Goal: Check status: Check status

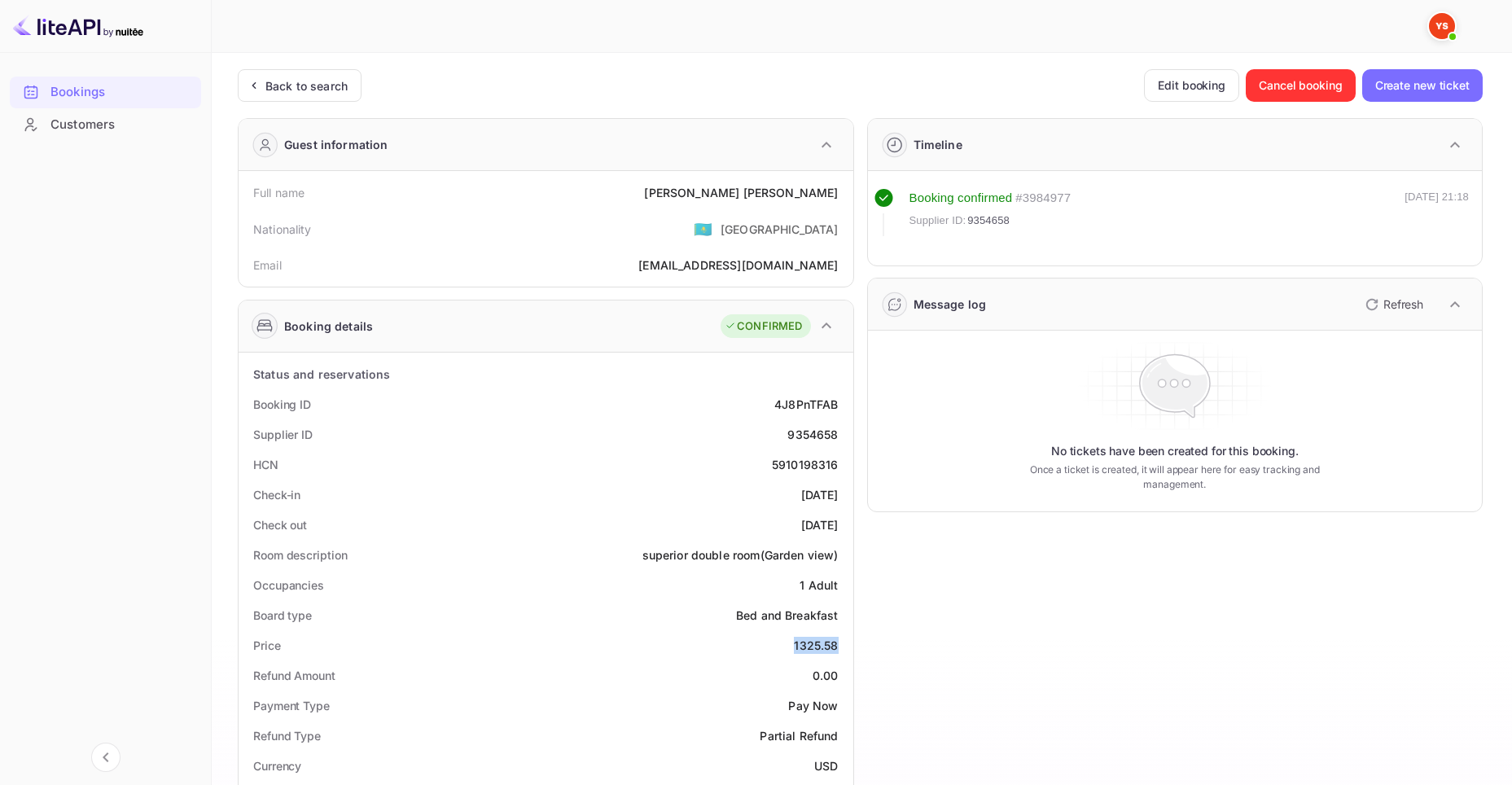
click at [39, 91] on icon at bounding box center [31, 92] width 16 height 16
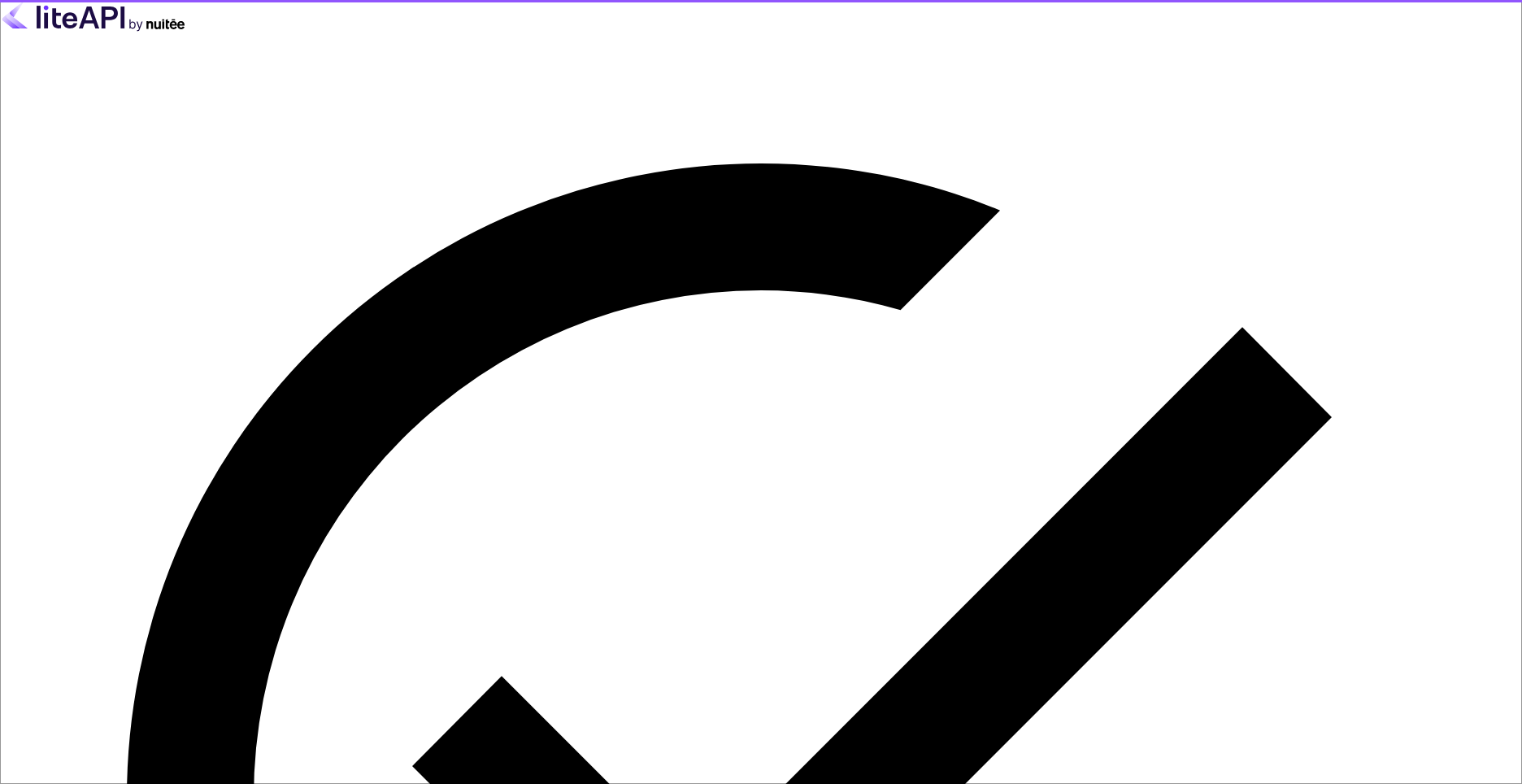
type input "[EMAIL_ADDRESS][DOMAIN_NAME]"
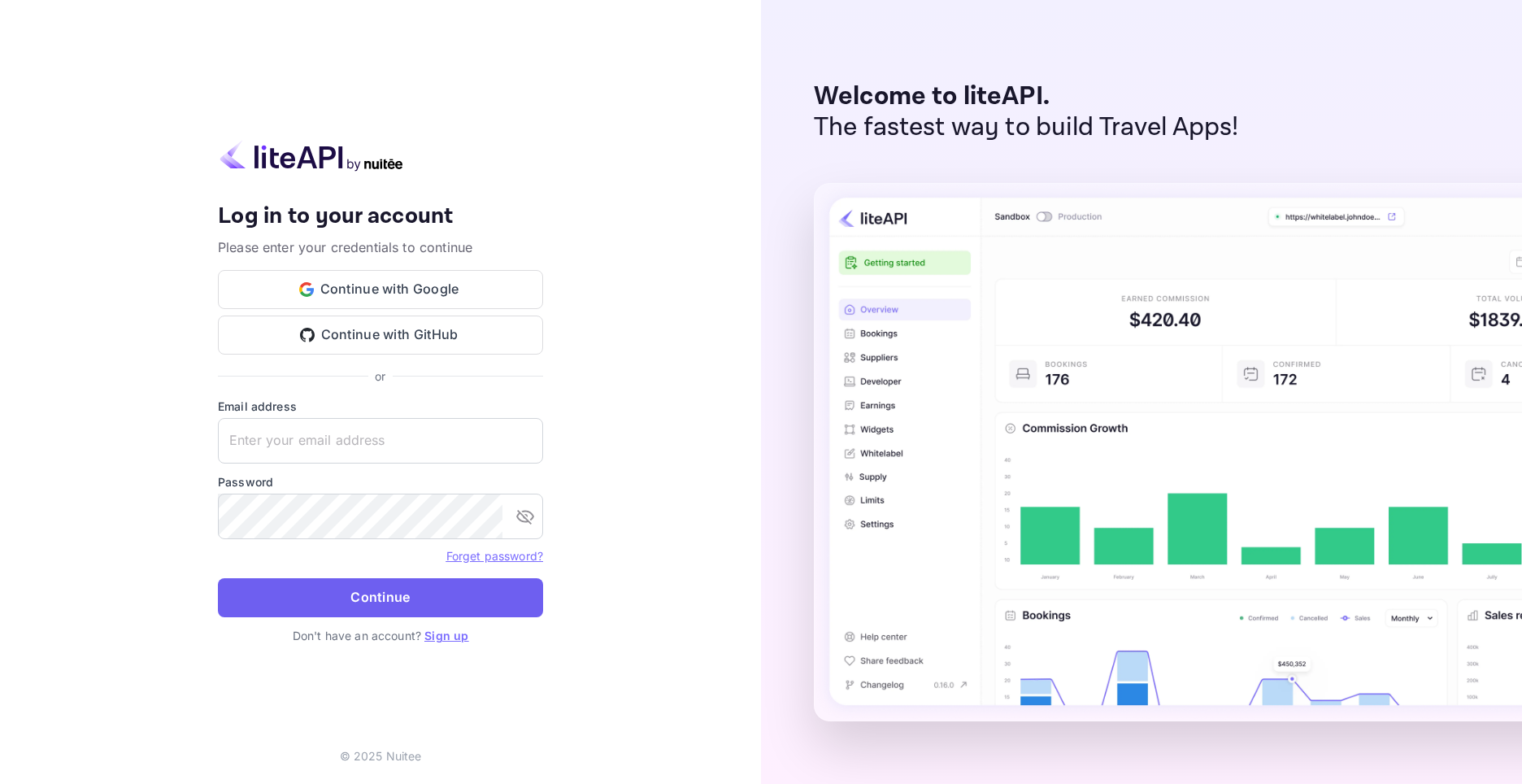
type input "[EMAIL_ADDRESS][DOMAIN_NAME]"
click at [391, 608] on button "Continue" at bounding box center [380, 597] width 326 height 39
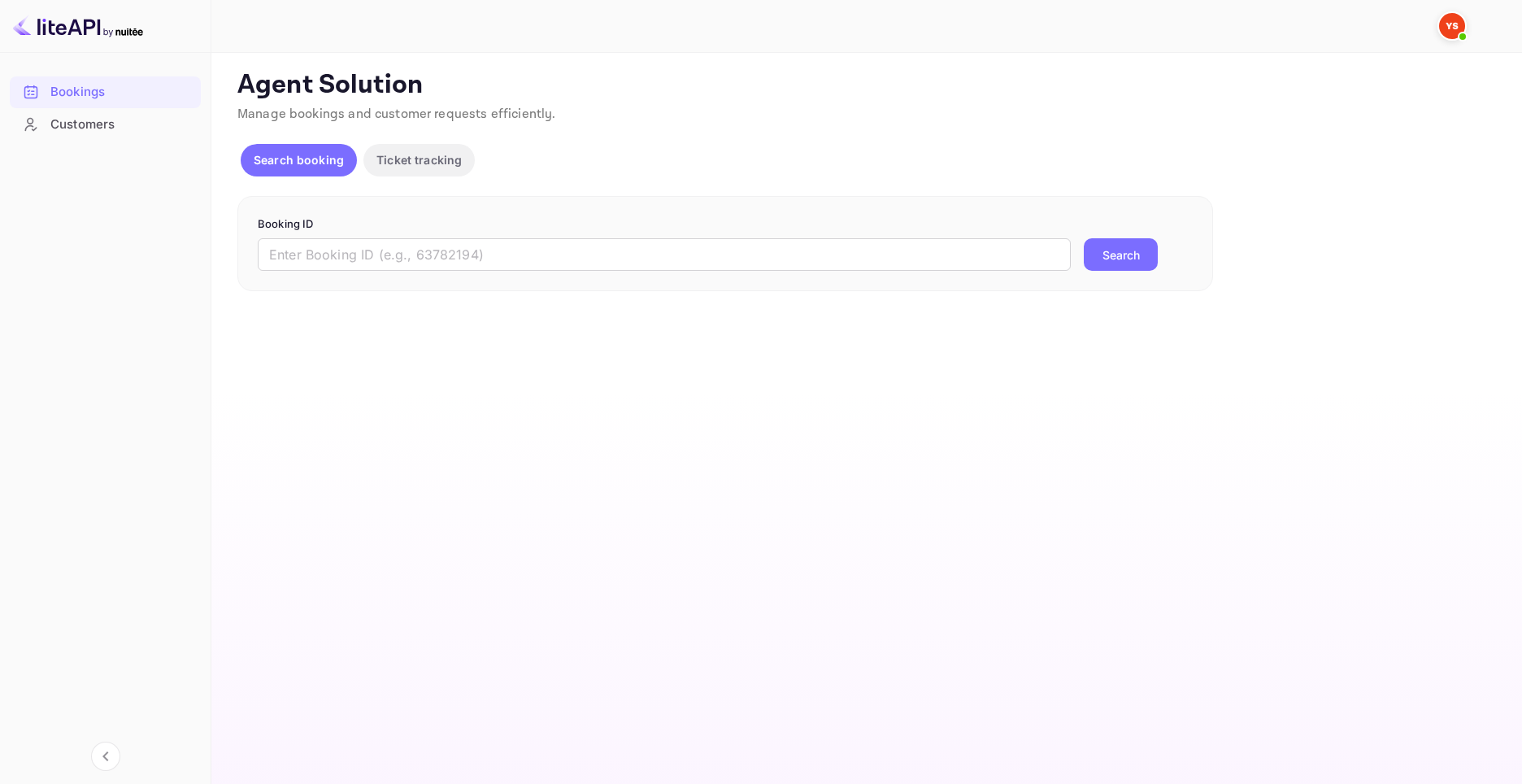
drag, startPoint x: 1012, startPoint y: 643, endPoint x: 1152, endPoint y: 443, distance: 244.1
click at [1012, 643] on main "Unsaved Changes Ticket Affiliate URL [URL][DOMAIN_NAME] Business partner name N…" at bounding box center [867, 418] width 1311 height 731
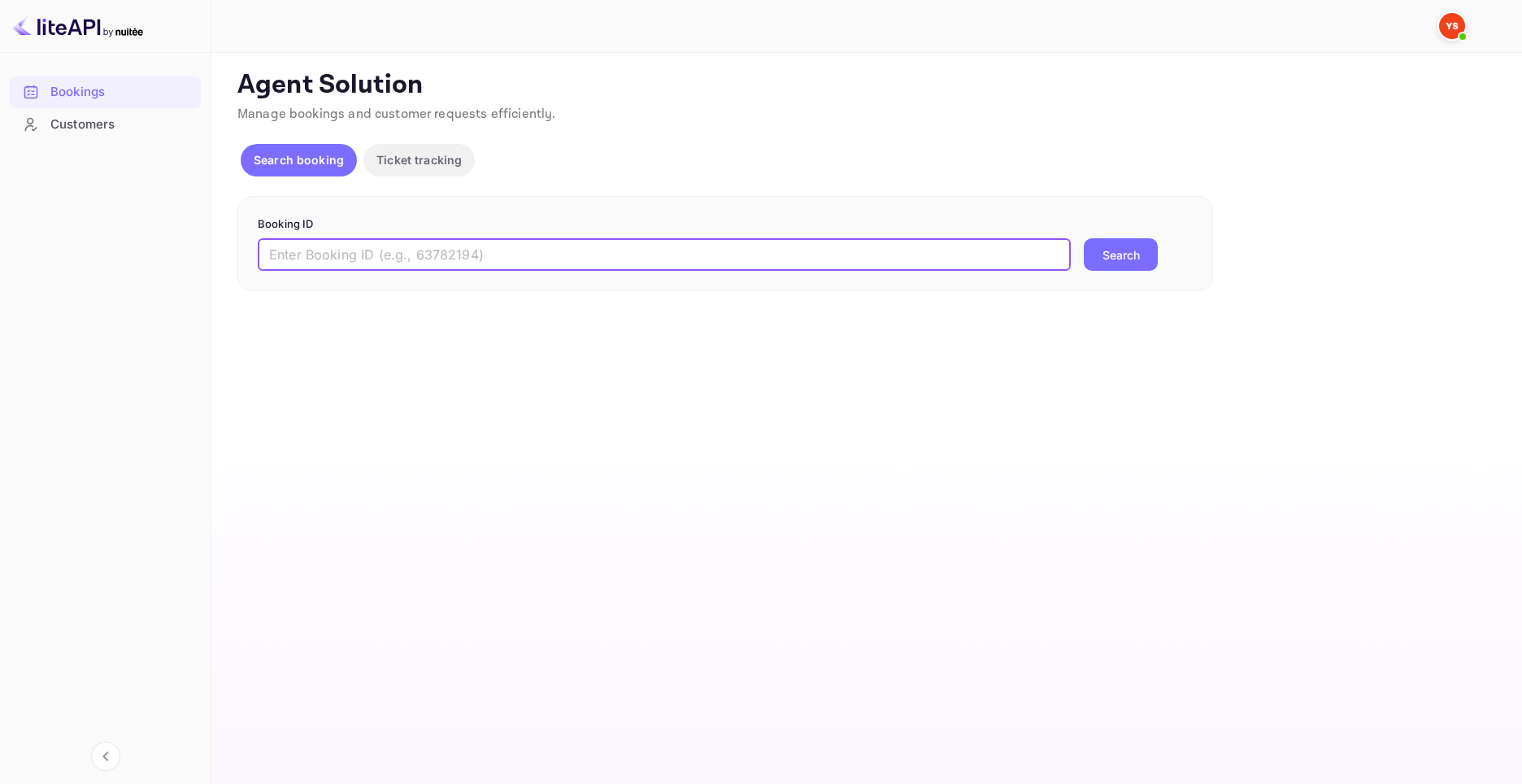
drag, startPoint x: 495, startPoint y: 241, endPoint x: 504, endPoint y: 251, distance: 13.5
click at [495, 241] on input "text" at bounding box center [663, 254] width 813 height 33
paste input "8895648"
type input "8895648"
click at [1117, 253] on button "Search" at bounding box center [1121, 254] width 74 height 33
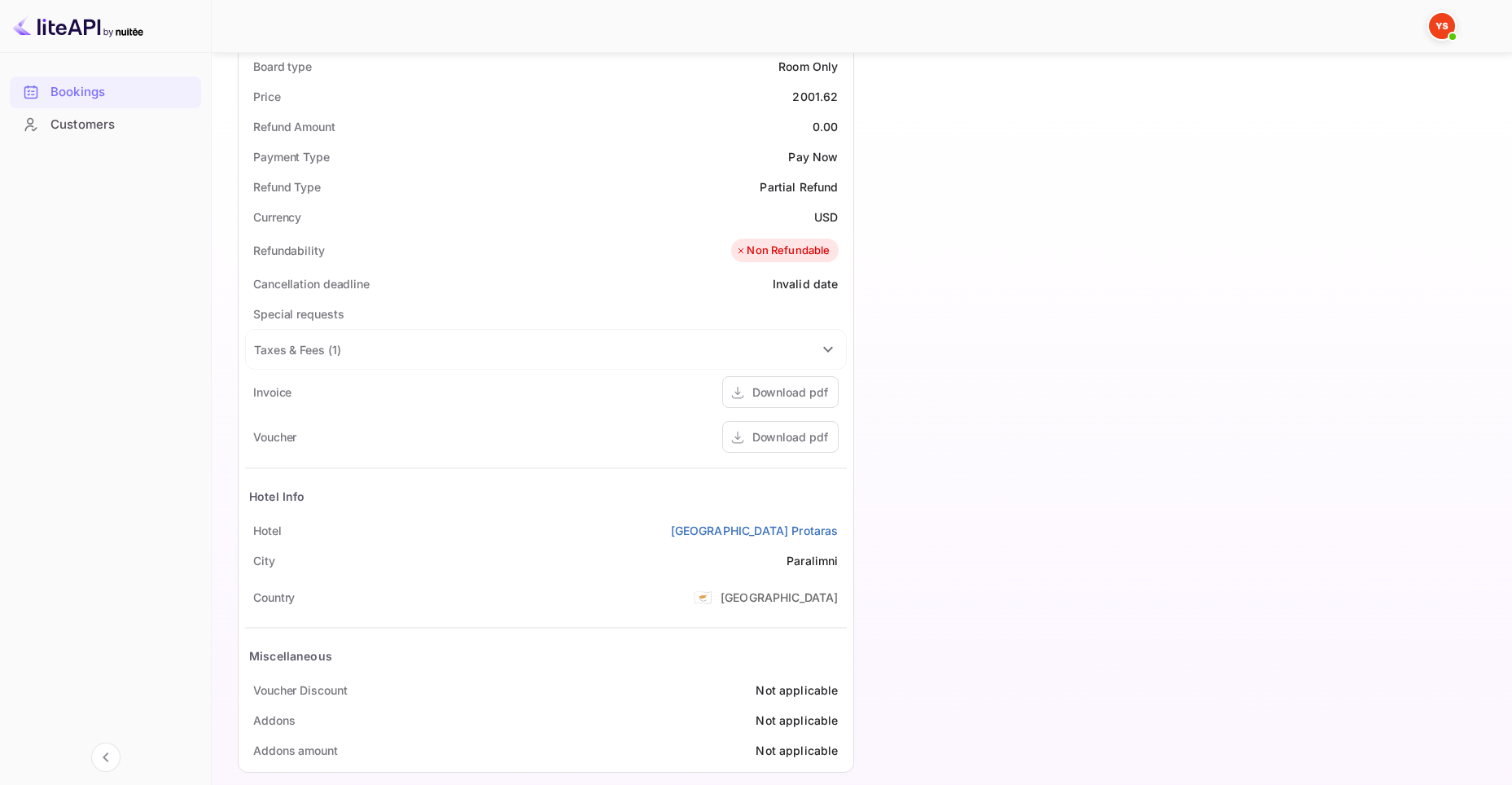
scroll to position [567, 0]
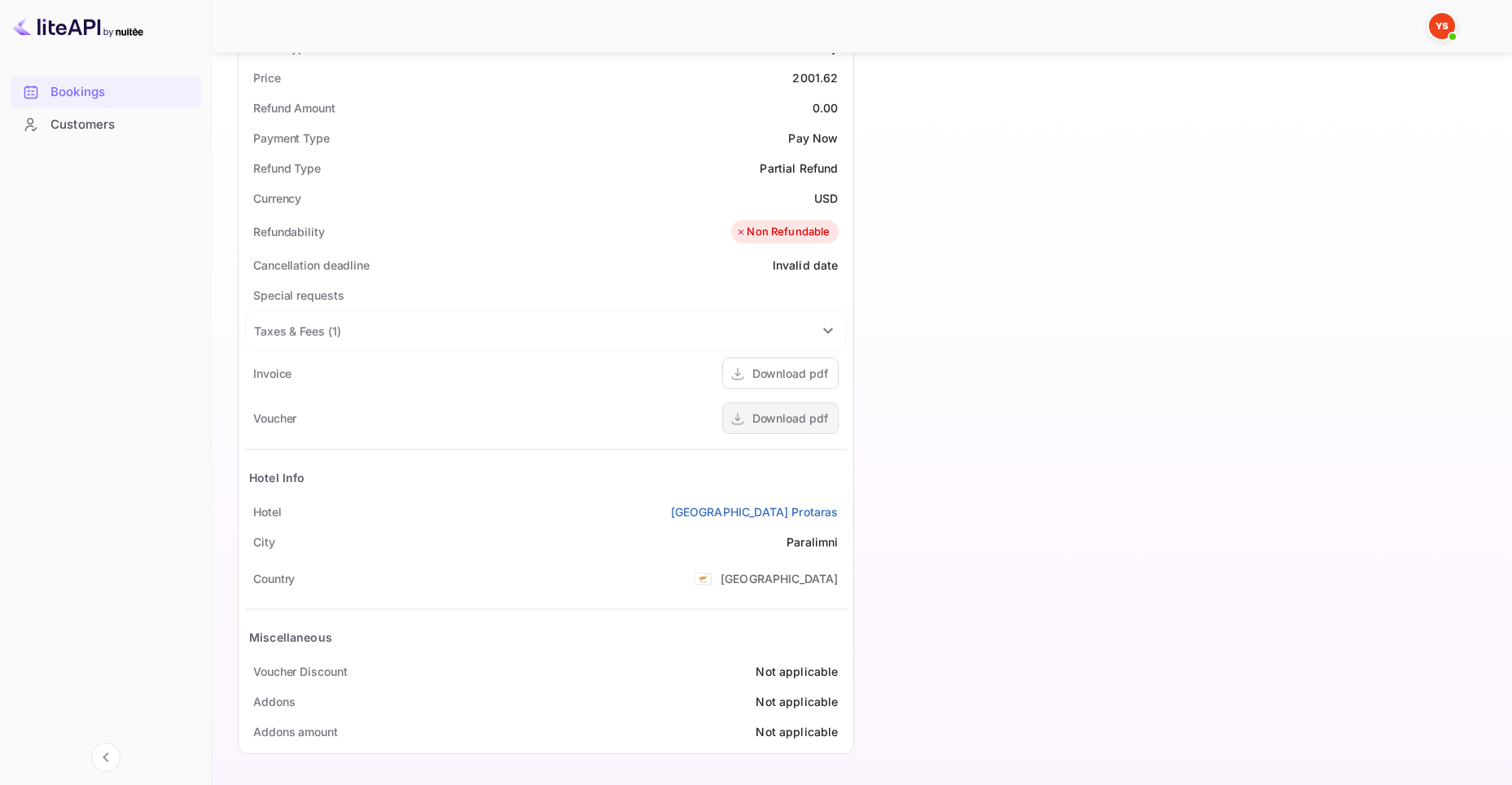
click at [787, 421] on div "Download pdf" at bounding box center [790, 417] width 75 height 17
